Goal: Navigation & Orientation: Find specific page/section

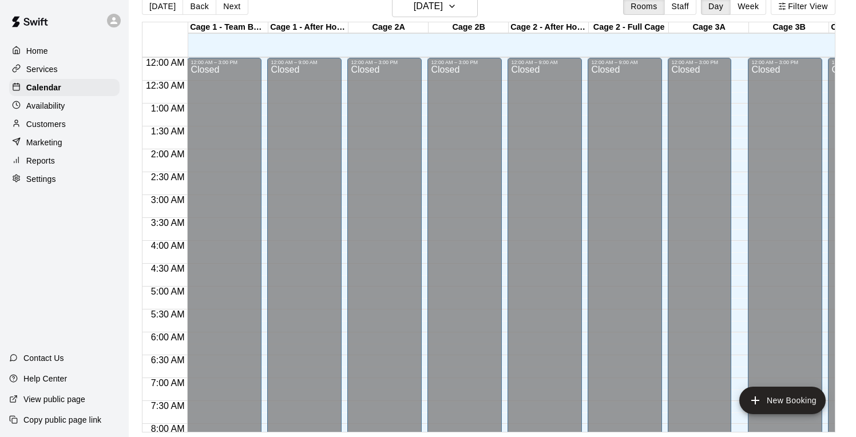
click at [38, 45] on p "Home" at bounding box center [37, 50] width 22 height 11
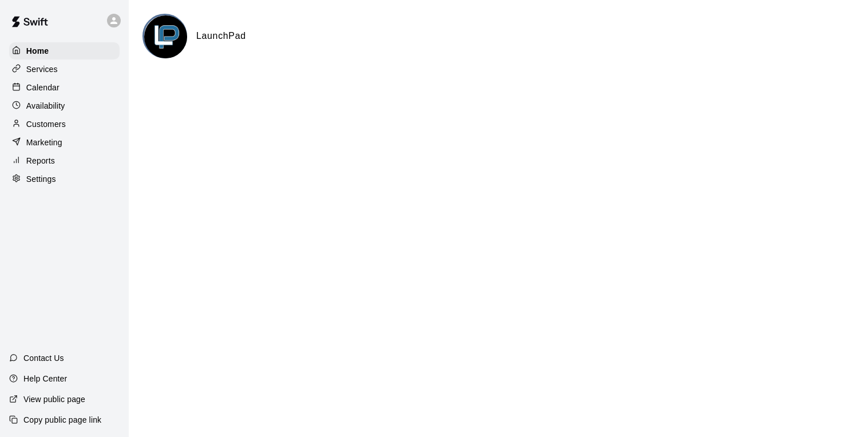
click at [41, 90] on p "Calendar" at bounding box center [42, 87] width 33 height 11
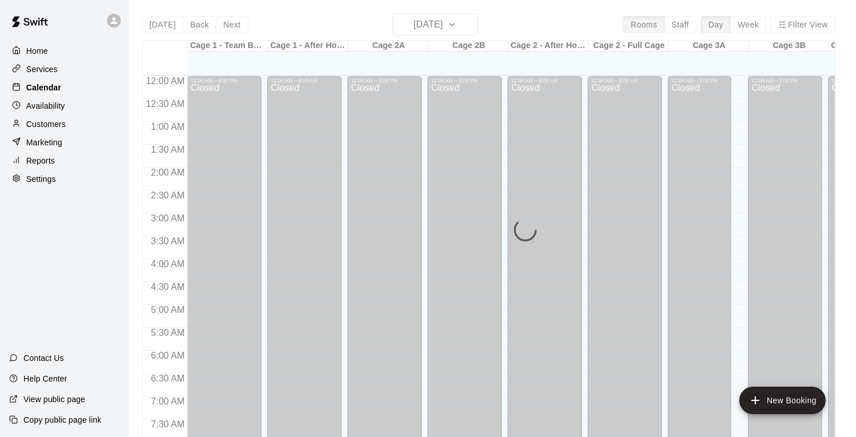
scroll to position [560, 0]
